Goal: Subscribe to service/newsletter

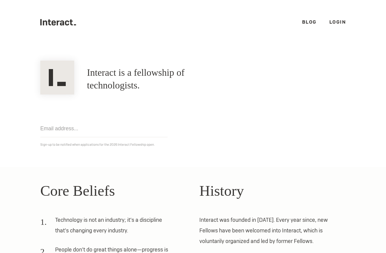
click at [29, 127] on section "Interact is a fellowship of technologists. A fellowship of technologists. Get n…" at bounding box center [193, 106] width 386 height 122
drag, startPoint x: 85, startPoint y: 140, endPoint x: 115, endPoint y: 146, distance: 31.0
click at [115, 146] on div "Get notified Sign-up to be notified when applications for the 2026 Interact Fel…" at bounding box center [193, 121] width 318 height 53
click at [115, 146] on p "Sign-up to be notified when applications for the 2026 Interact Fellowship open." at bounding box center [192, 145] width 305 height 6
drag, startPoint x: 108, startPoint y: 146, endPoint x: 162, endPoint y: 144, distance: 53.4
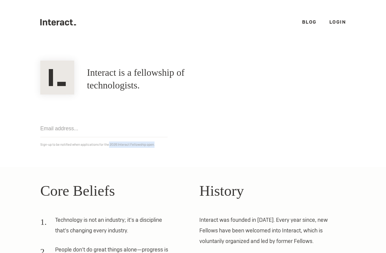
click at [162, 144] on p "Sign-up to be notified when applications for the 2026 Interact Fellowship open." at bounding box center [192, 145] width 305 height 6
click at [179, 158] on section "Interact is a fellowship of technologists. A fellowship of technologists. Get n…" at bounding box center [193, 106] width 386 height 122
click at [178, 164] on section "Interact is a fellowship of technologists. A fellowship of technologists. Get n…" at bounding box center [193, 106] width 386 height 122
click at [93, 132] on input "email" at bounding box center [103, 128] width 127 height 17
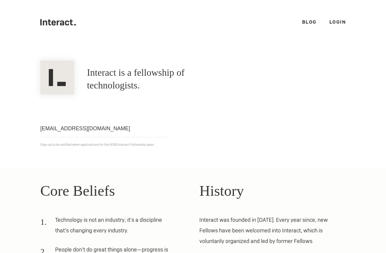
type input "[EMAIL_ADDRESS][DOMAIN_NAME]"
click input "Get notified" at bounding box center [0, 0] width 0 height 0
click at [219, 138] on div "[EMAIL_ADDRESS][DOMAIN_NAME] Get notified Sign-up to be notified when applicati…" at bounding box center [193, 121] width 318 height 53
